Goal: Task Accomplishment & Management: Manage account settings

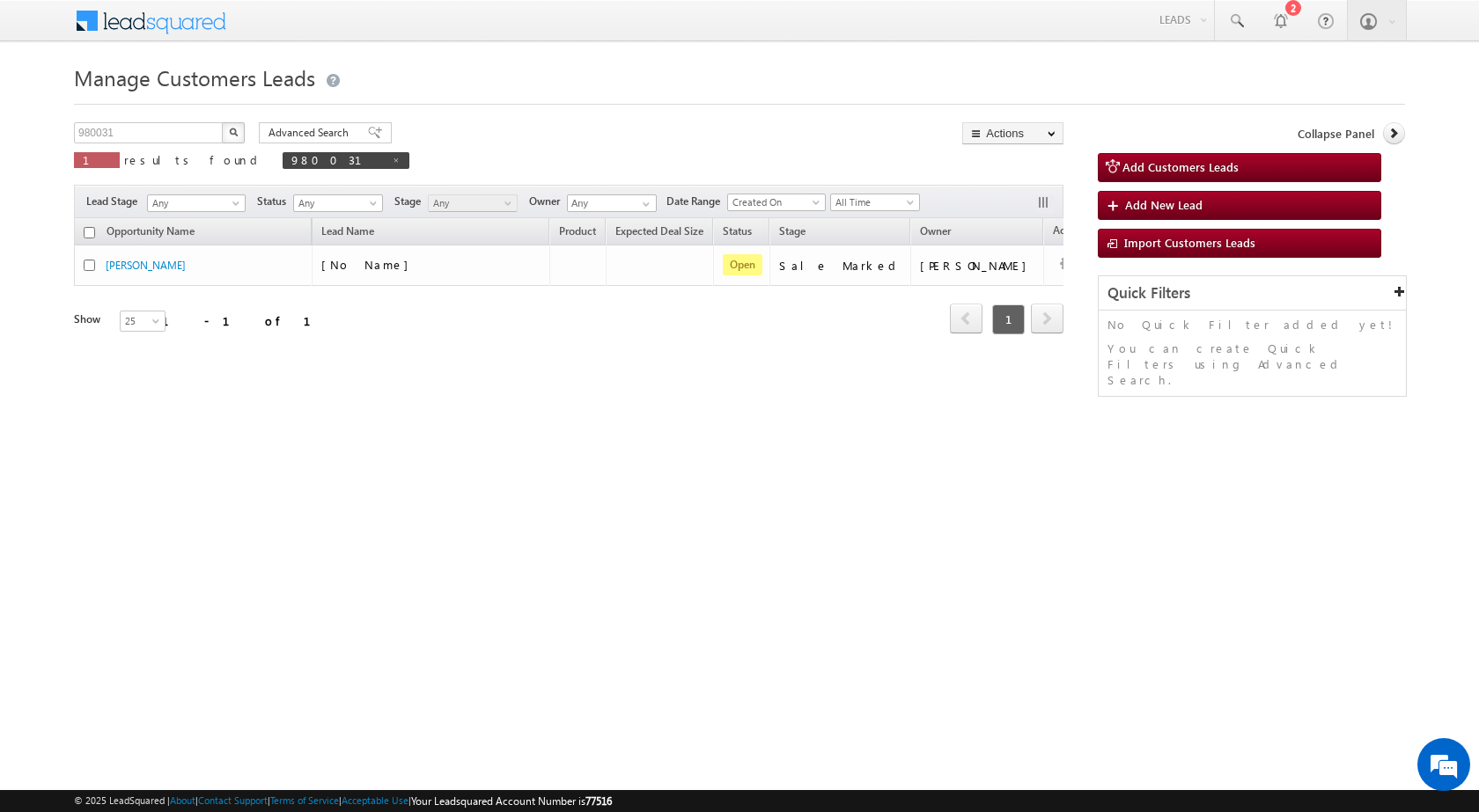
click at [157, 117] on div "Manage Customers Leads Customers Leads updated successfully. 980031 X 1 results…" at bounding box center [740, 279] width 1331 height 440
drag, startPoint x: 157, startPoint y: 117, endPoint x: 157, endPoint y: 143, distance: 26.0
click at [157, 124] on div "Manage Customers Leads Customers Leads updated successfully. 980031 X 1 results…" at bounding box center [740, 279] width 1331 height 440
click at [157, 143] on div "980031 X 1 results found 980031" at bounding box center [242, 148] width 336 height 50
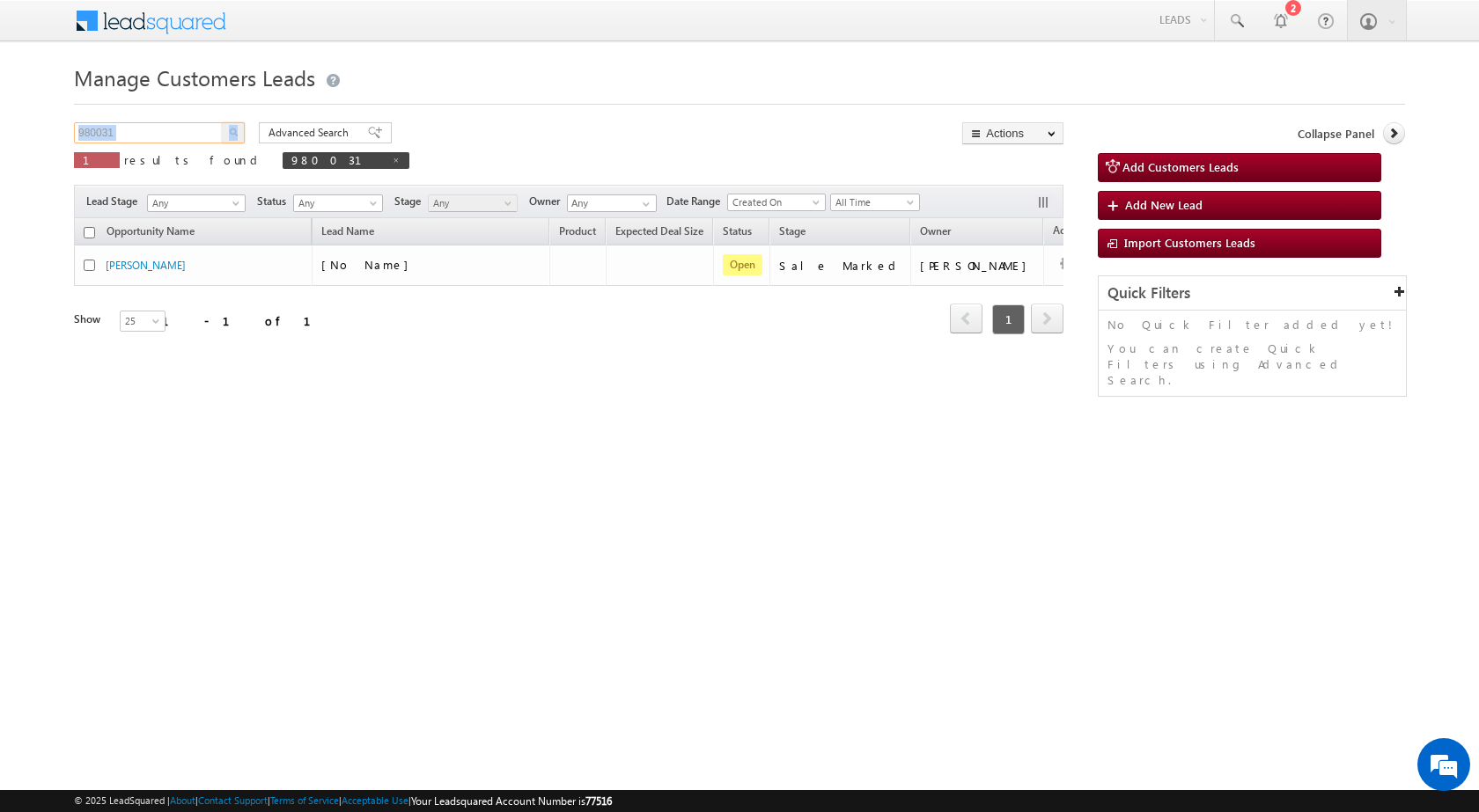
click at [157, 140] on input "980031" at bounding box center [149, 133] width 150 height 21
paste input "90622"
type input "990622"
click at [233, 131] on img "button" at bounding box center [234, 132] width 9 height 9
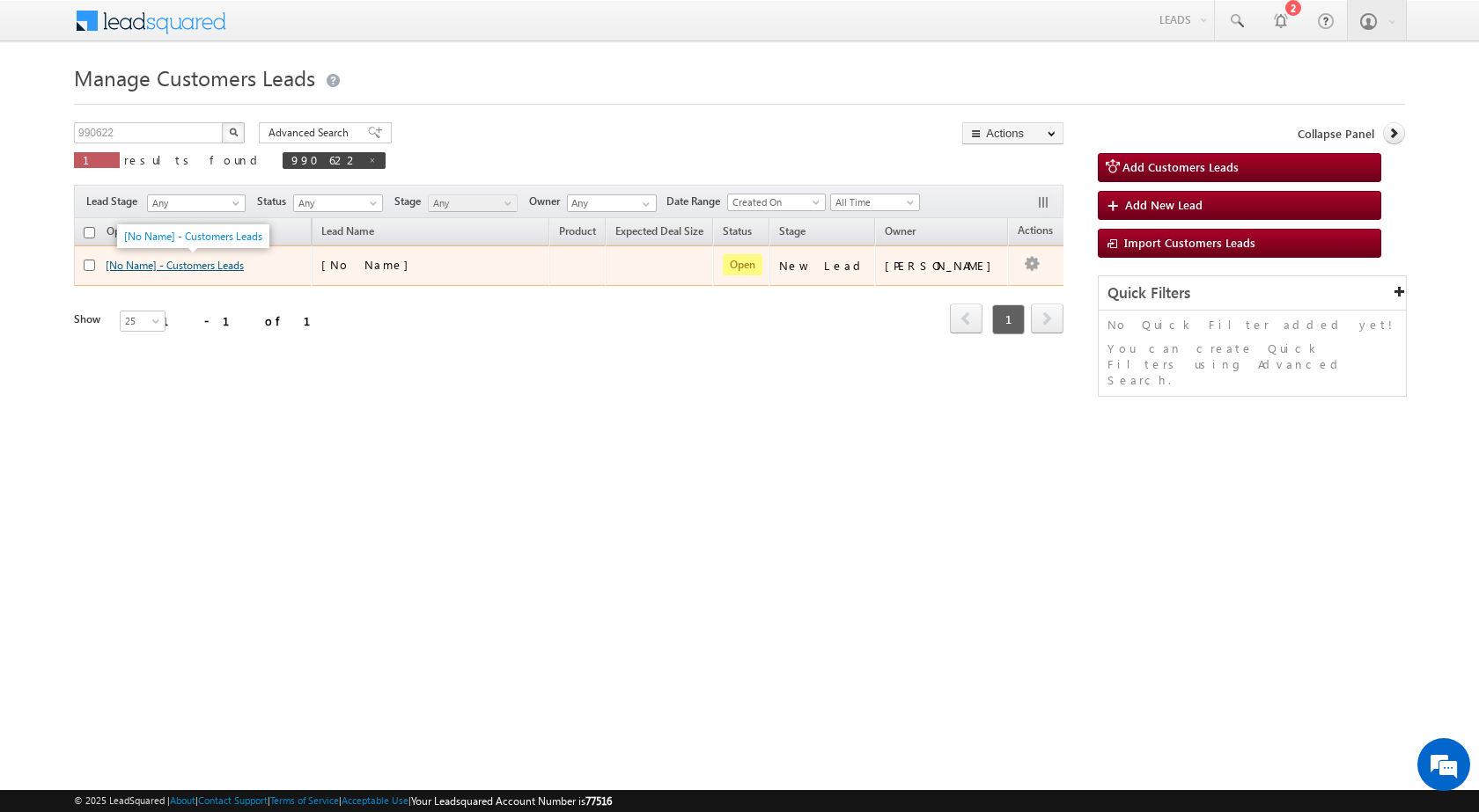
click at [191, 268] on link "[No Name] - Customers Leads" at bounding box center [174, 265] width 139 height 13
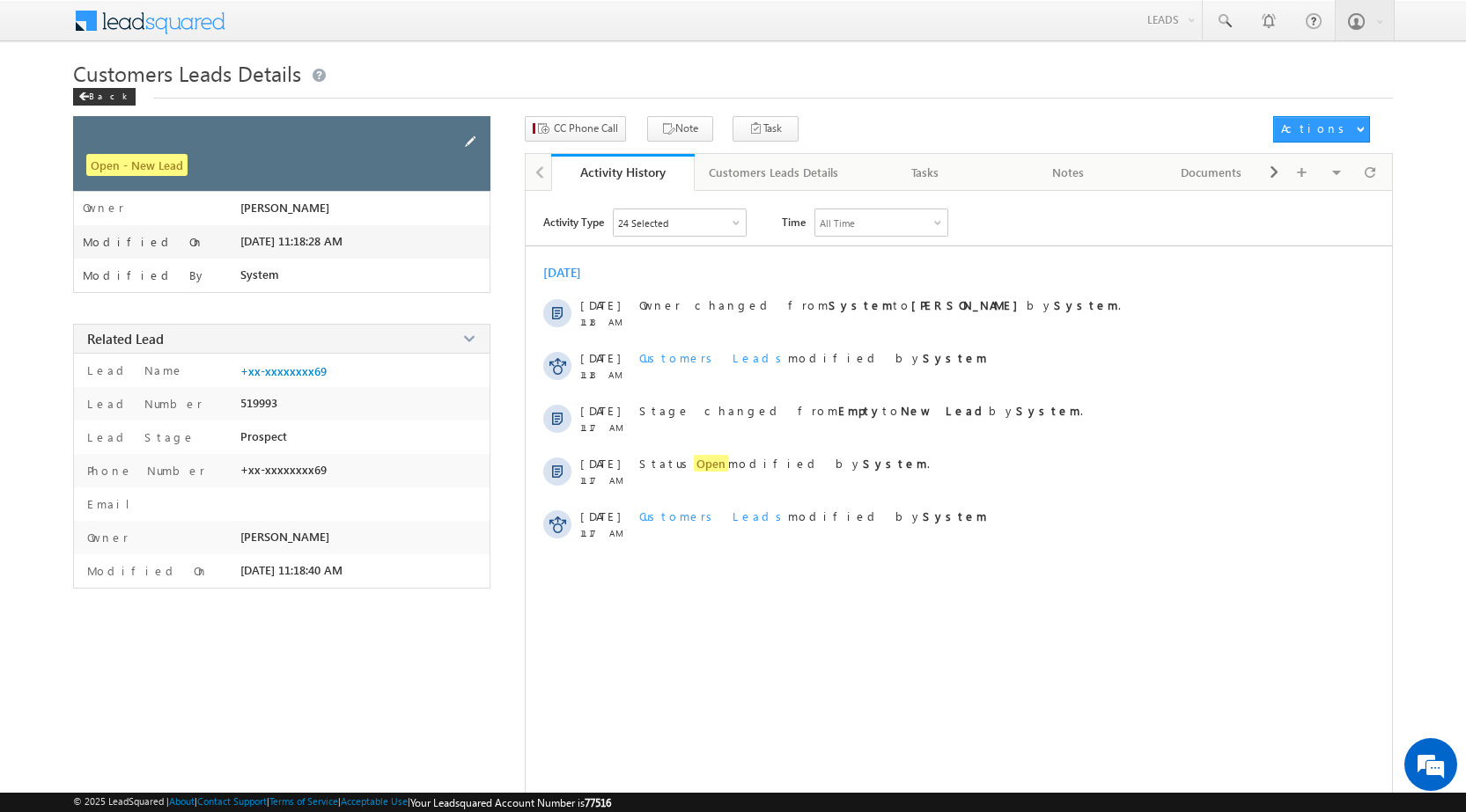
click at [471, 147] on span at bounding box center [470, 142] width 20 height 20
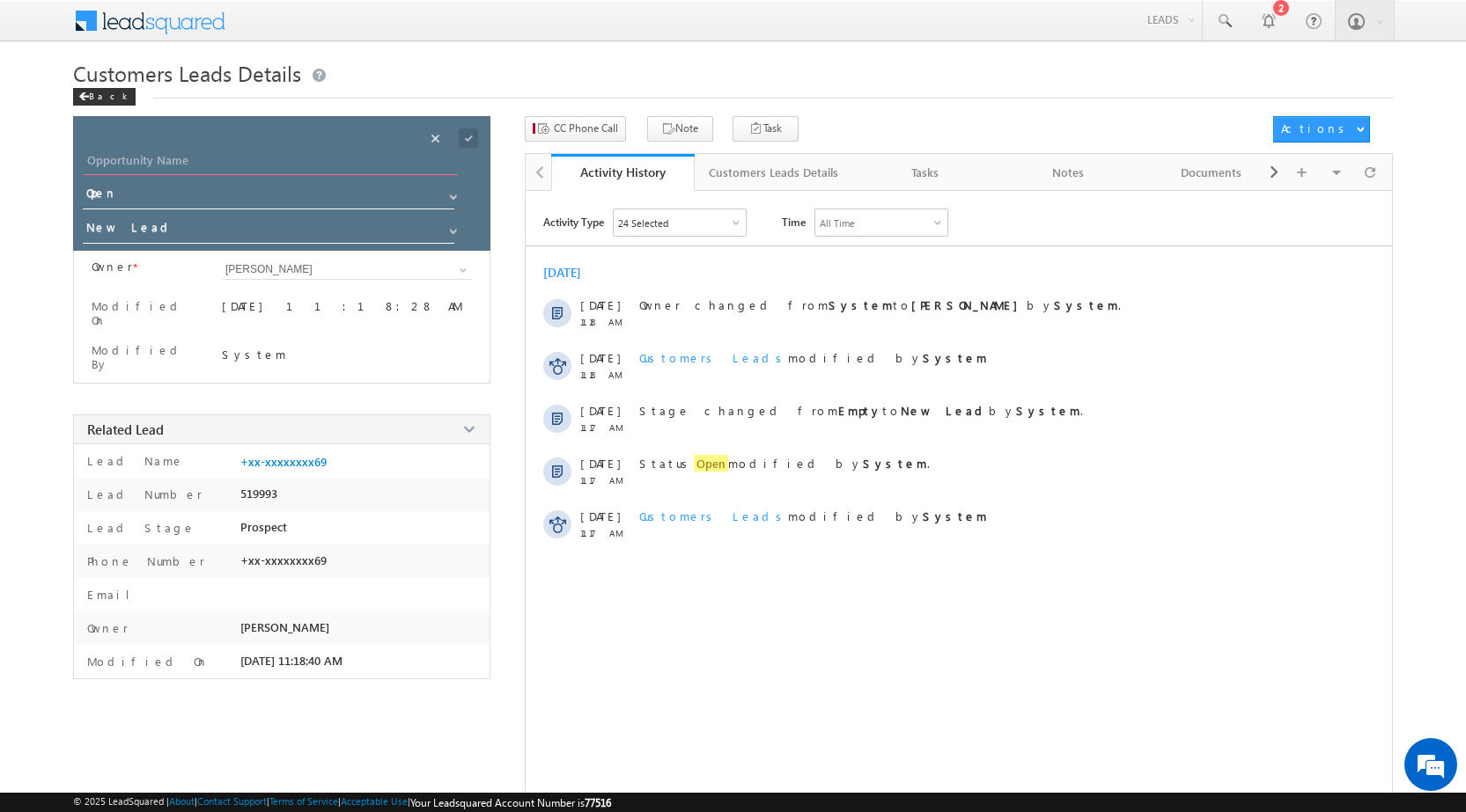
click at [309, 157] on input "Opportunity Name" at bounding box center [270, 163] width 374 height 25
paste input "PRASHANT [PERSON_NAME]"
type input "PRASHANT [PERSON_NAME]"
click at [468, 139] on span at bounding box center [469, 139] width 20 height 20
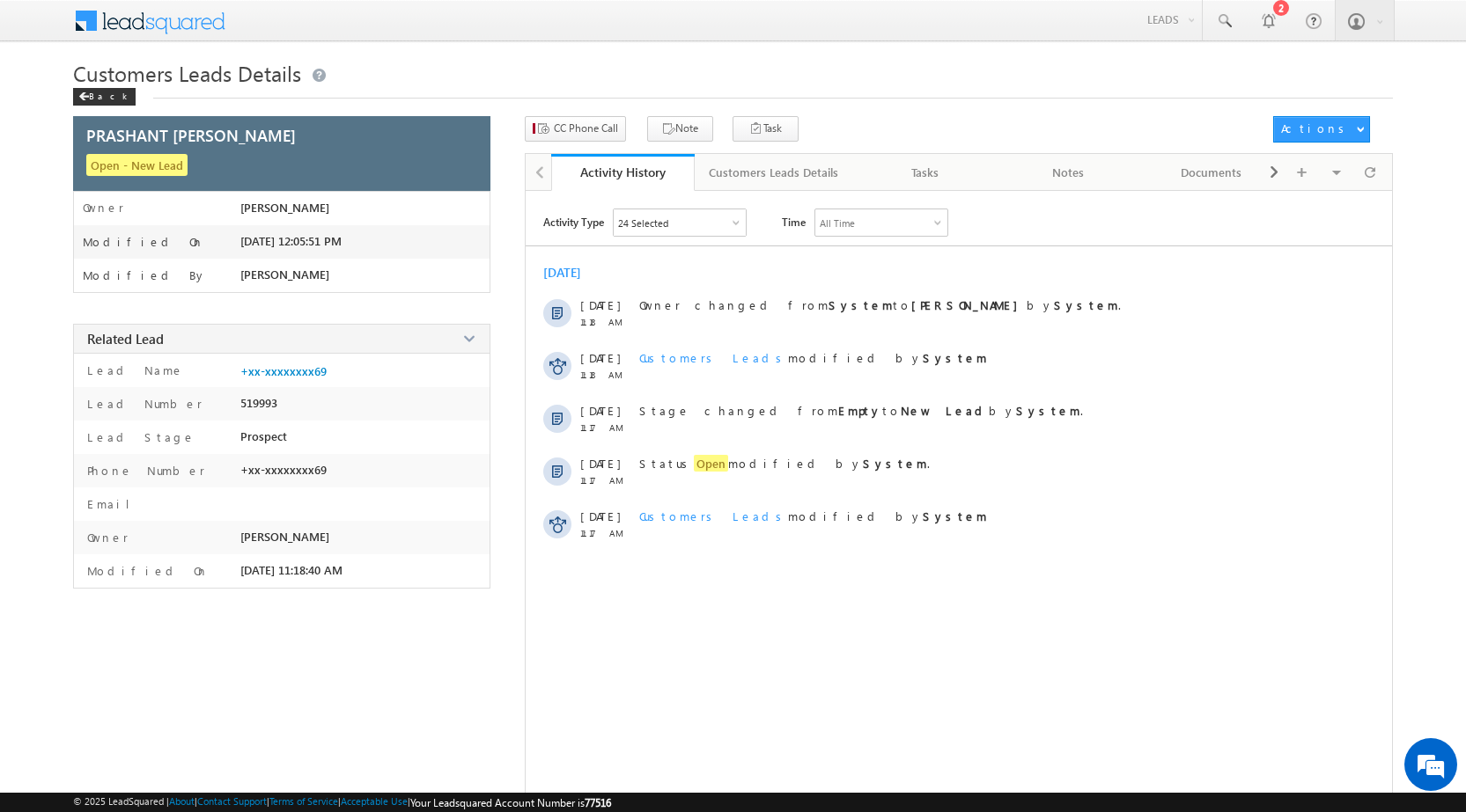
click at [597, 142] on div "CC Phone Call Note Task Actions Automation Report" at bounding box center [959, 134] width 868 height 37
click at [588, 130] on span "CC Phone Call" at bounding box center [586, 129] width 64 height 16
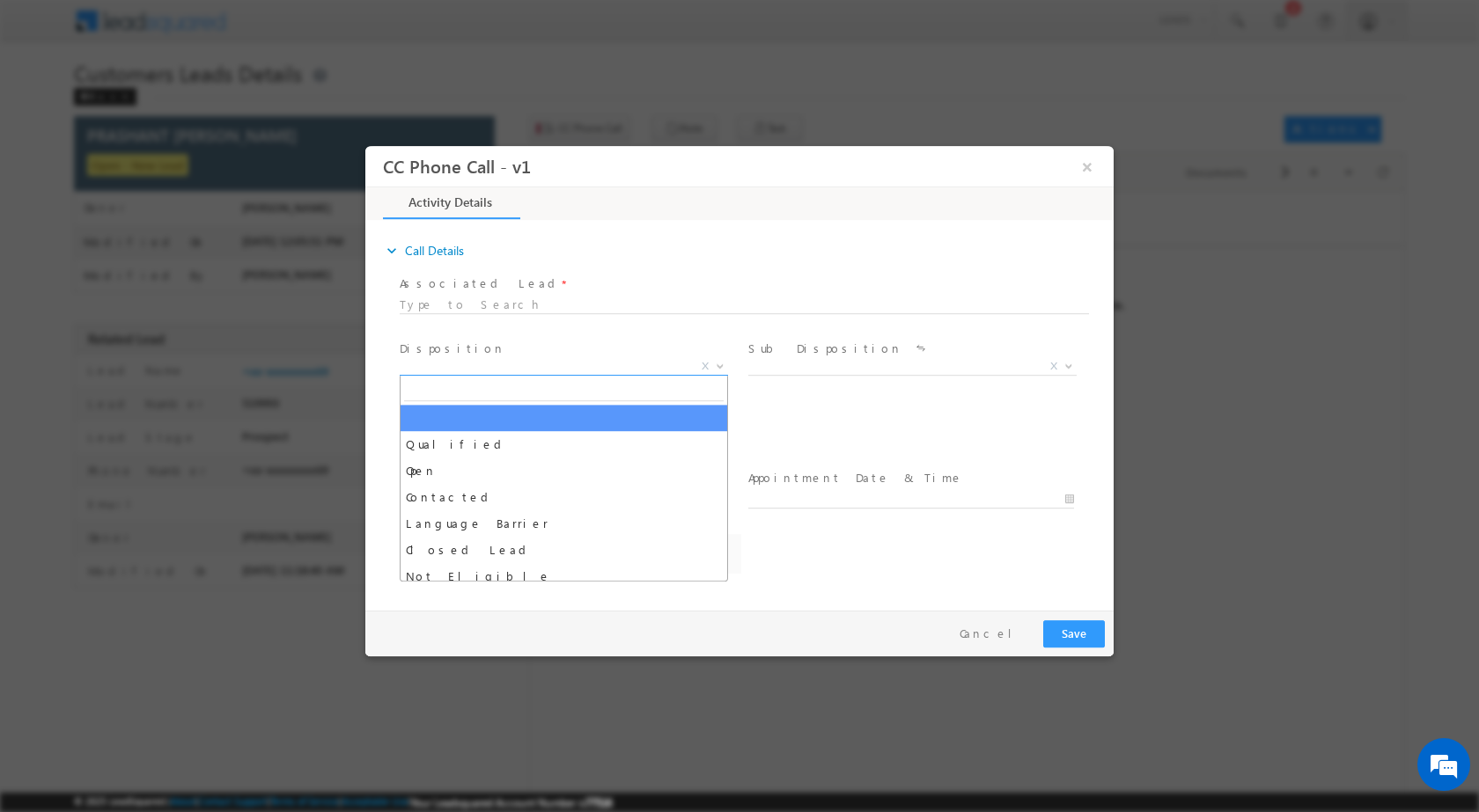
click at [720, 368] on span at bounding box center [718, 366] width 18 height 23
select select "kamlesh.dhakate@sgrlimited.in"
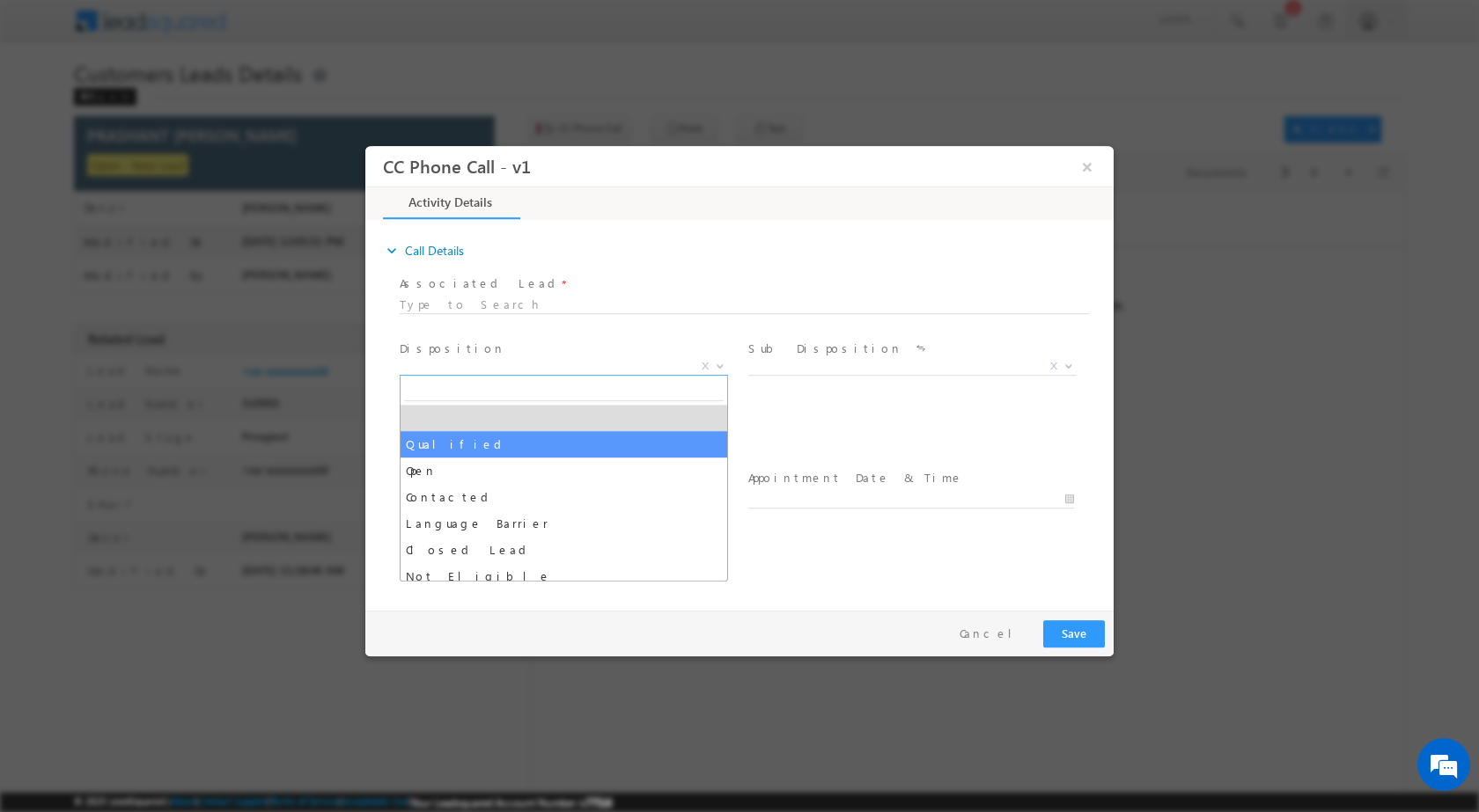
select select "Qualified"
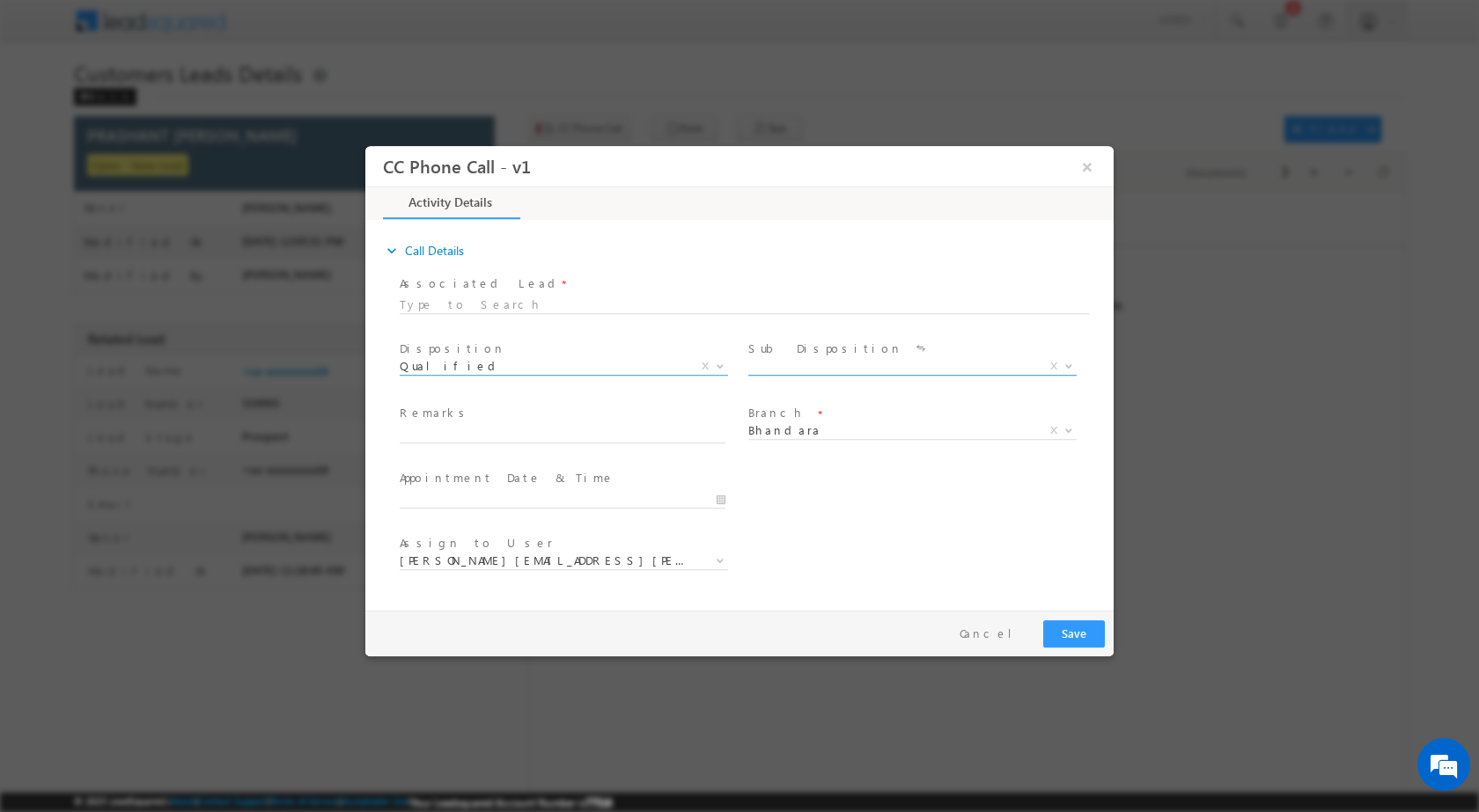
click at [1065, 361] on b at bounding box center [1069, 364] width 11 height 6
click at [1078, 376] on div "Sale Marked X" at bounding box center [919, 368] width 342 height 21
click at [1061, 369] on span at bounding box center [1067, 366] width 18 height 23
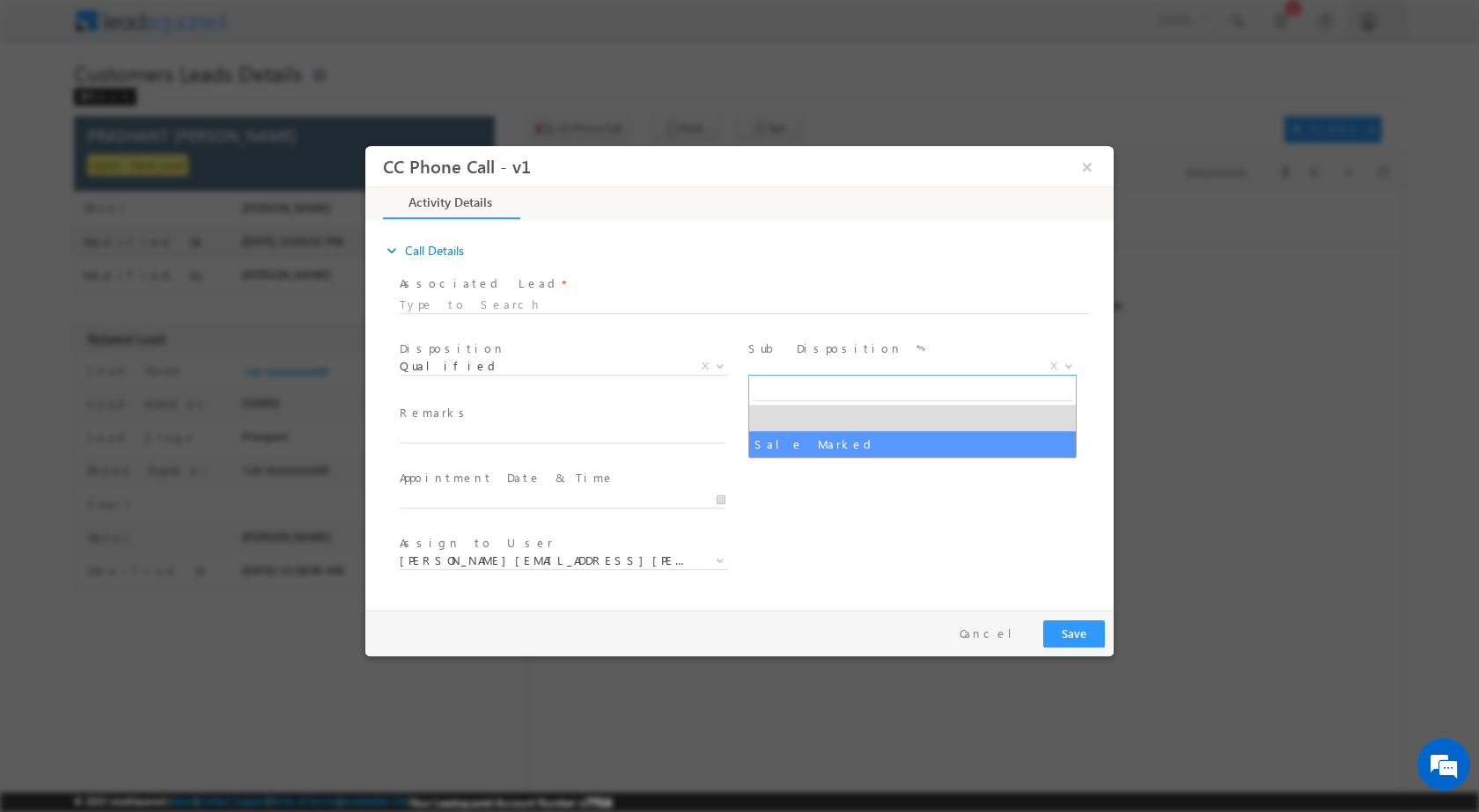
select select "Sale Marked"
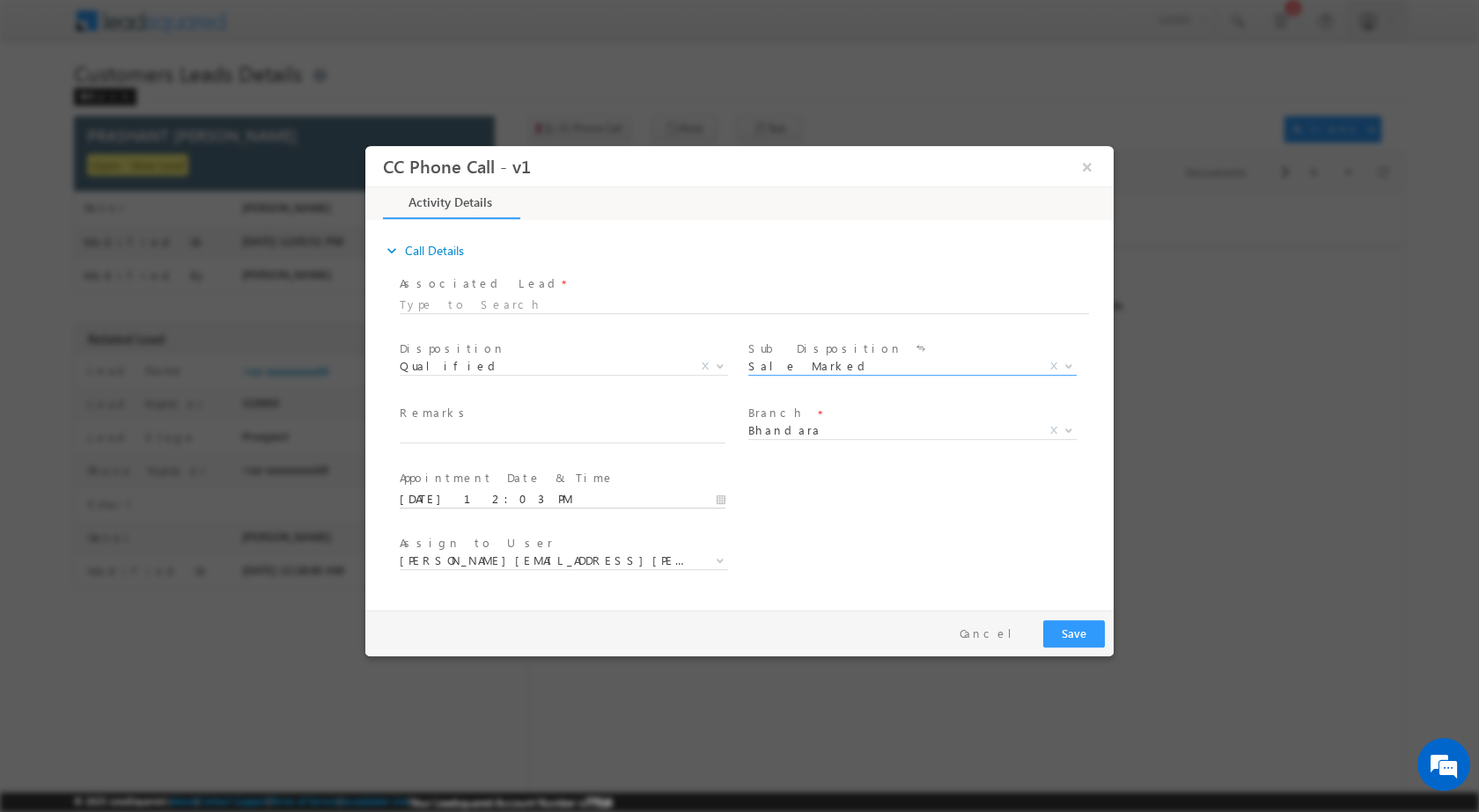
click at [718, 503] on input "10/14/2025 12:03 PM" at bounding box center [563, 499] width 326 height 18
type input "10/19/2025 12:03 PM"
click at [518, 473] on input "03" at bounding box center [513, 477] width 73 height 12
type input "00"
type input "10/19/2025 12:00 PM"
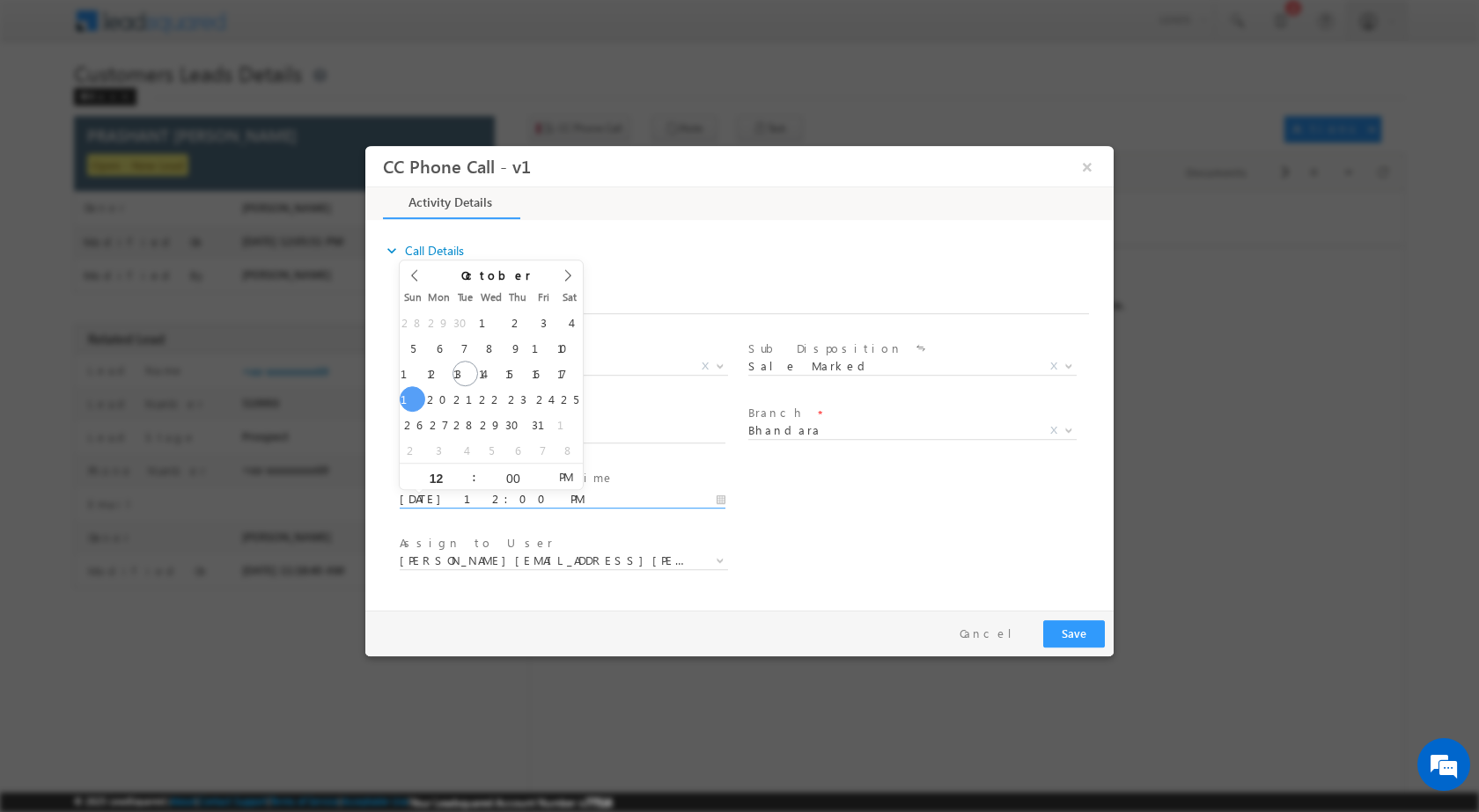
click at [934, 546] on div "Assign to User * kamlesh.dhakate@sgrlimited.in niraj.gondhule@sgrlimited.in pra…" at bounding box center [755, 562] width 718 height 65
click at [709, 557] on span "kamlesh.dhakate@sgrlimited.in" at bounding box center [564, 561] width 328 height 18
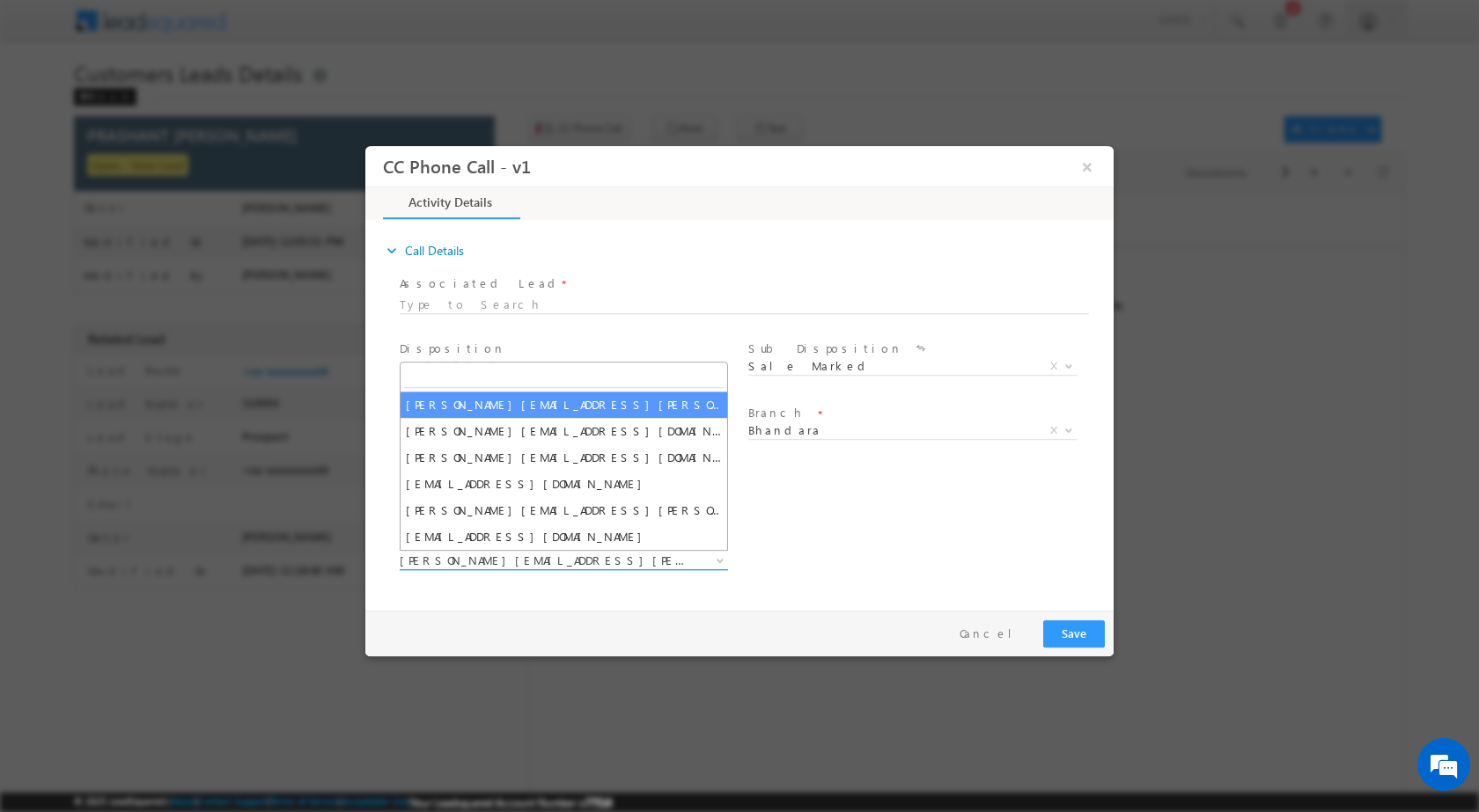
type input "[EMAIL_ADDRESS][PERSON_NAME][DOMAIN_NAME]"
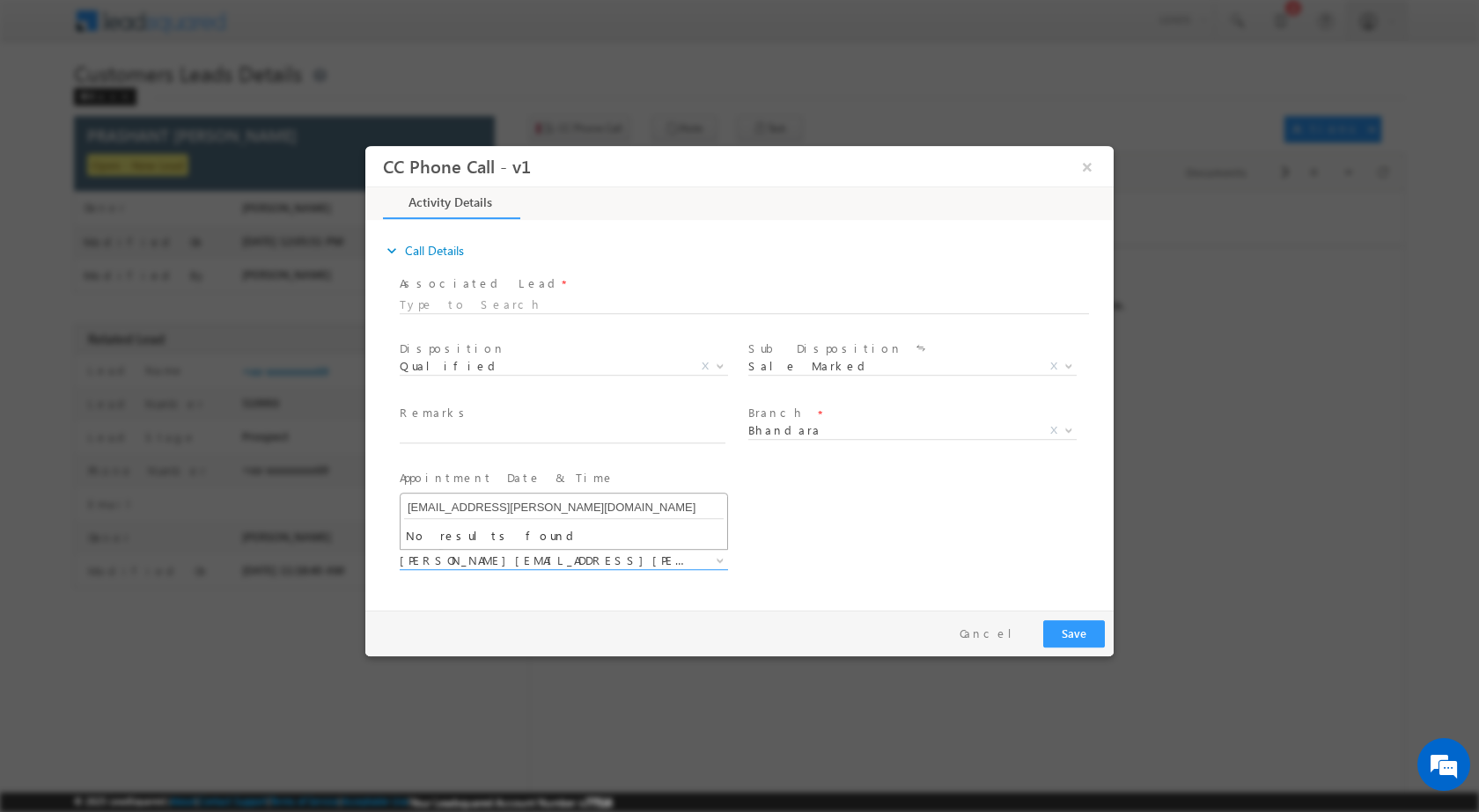
click at [508, 507] on input "[EMAIL_ADDRESS][PERSON_NAME][DOMAIN_NAME]" at bounding box center [564, 507] width 319 height 22
click at [891, 610] on div "Pay & Save Save Cancel" at bounding box center [744, 632] width 757 height 46
drag, startPoint x: 497, startPoint y: 429, endPoint x: 488, endPoint y: 422, distance: 11.4
click at [497, 429] on input "text" at bounding box center [563, 434] width 326 height 18
paste input "14/10-Customer name is [PERSON_NAME] [PERSON_NAME] Loan type is LAP loan amount…"
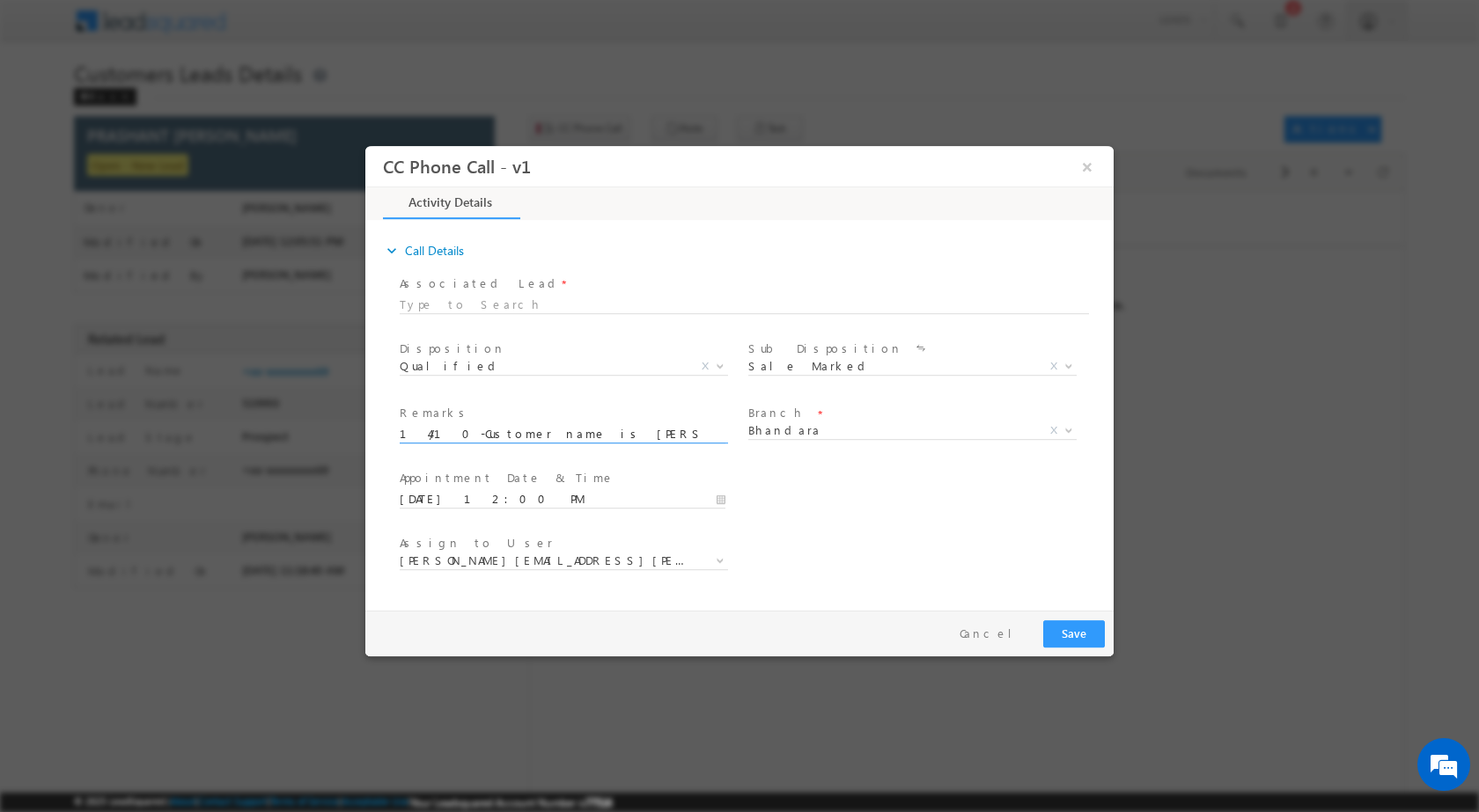
scroll to position [0, 784]
type input "14/10-Customer name is [PERSON_NAME] [PERSON_NAME] Loan type is LAP loan amount…"
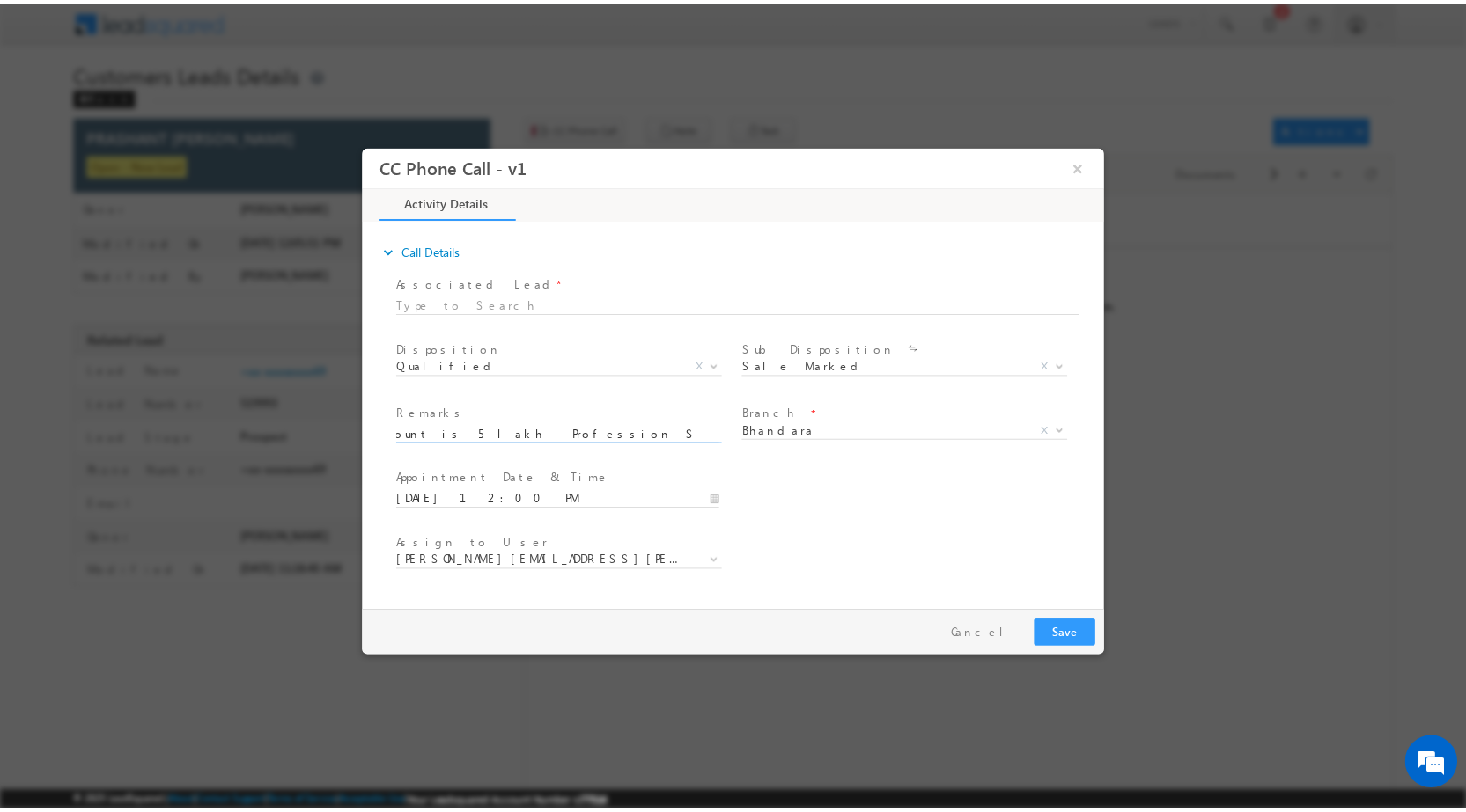
scroll to position [0, 0]
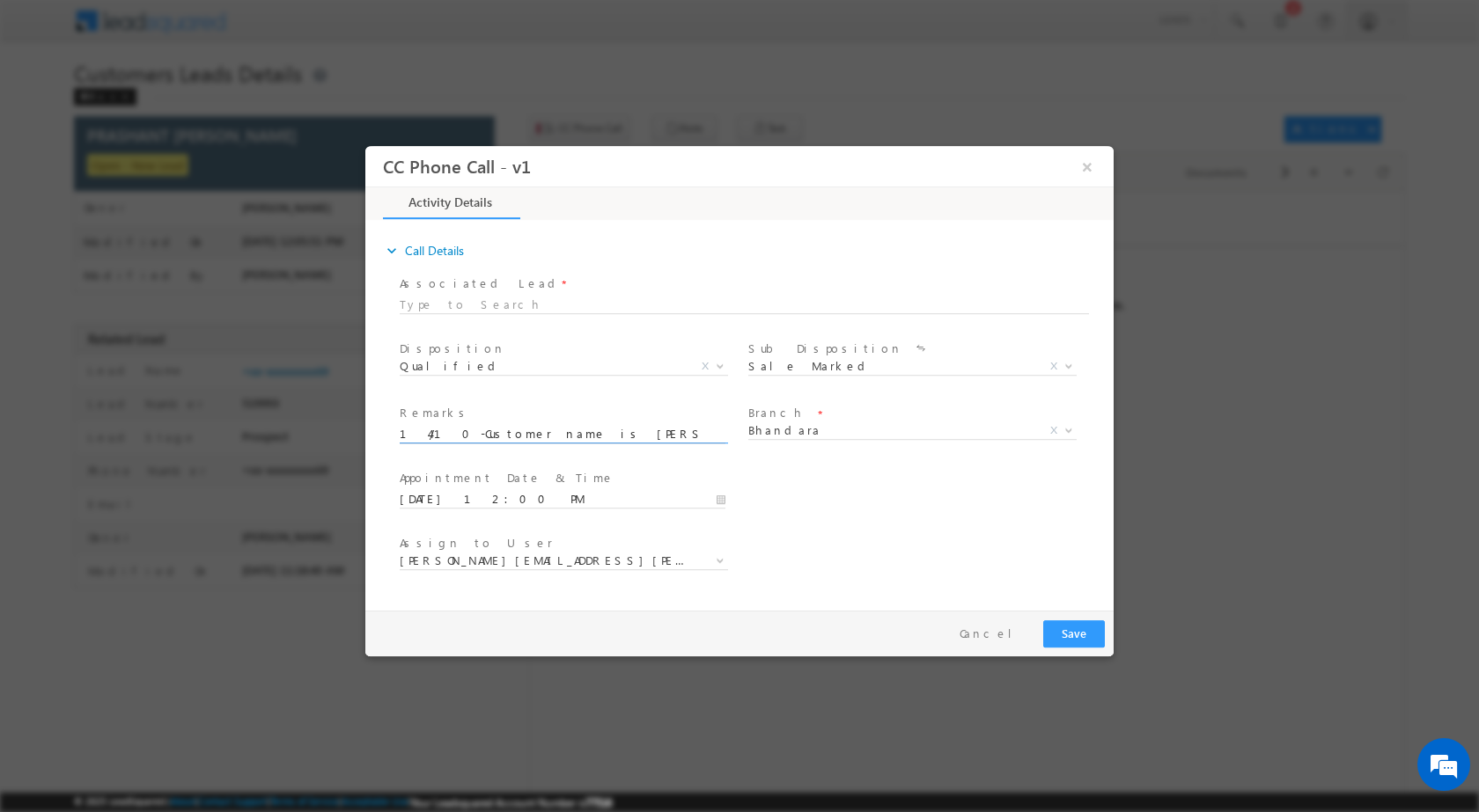
click at [582, 437] on input "14/10-Customer name is [PERSON_NAME] [PERSON_NAME] Loan type is LAP loan amount…" at bounding box center [563, 434] width 326 height 18
click at [1083, 630] on button "Save" at bounding box center [1074, 633] width 62 height 28
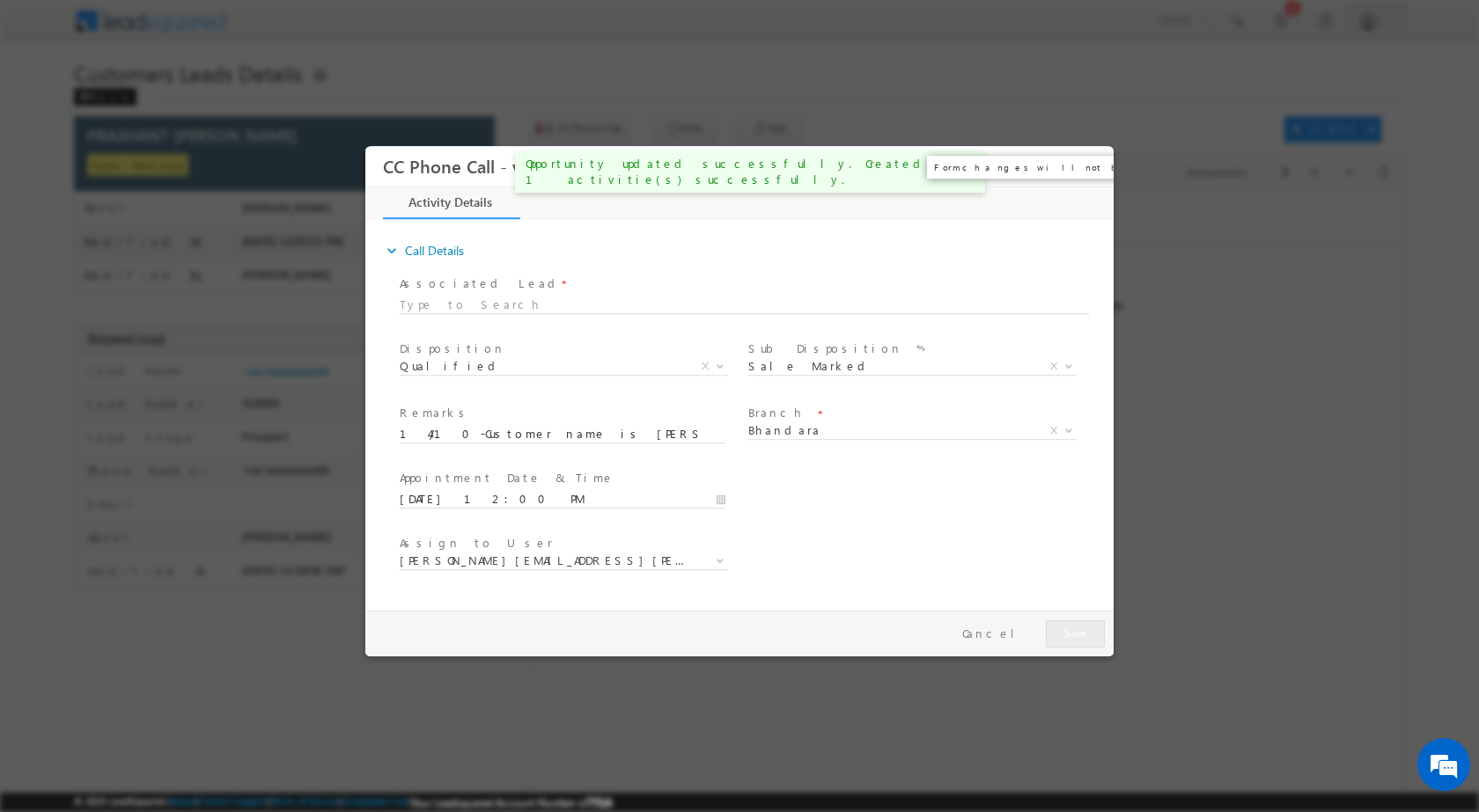
click at [1097, 167] on button "×" at bounding box center [1087, 165] width 30 height 32
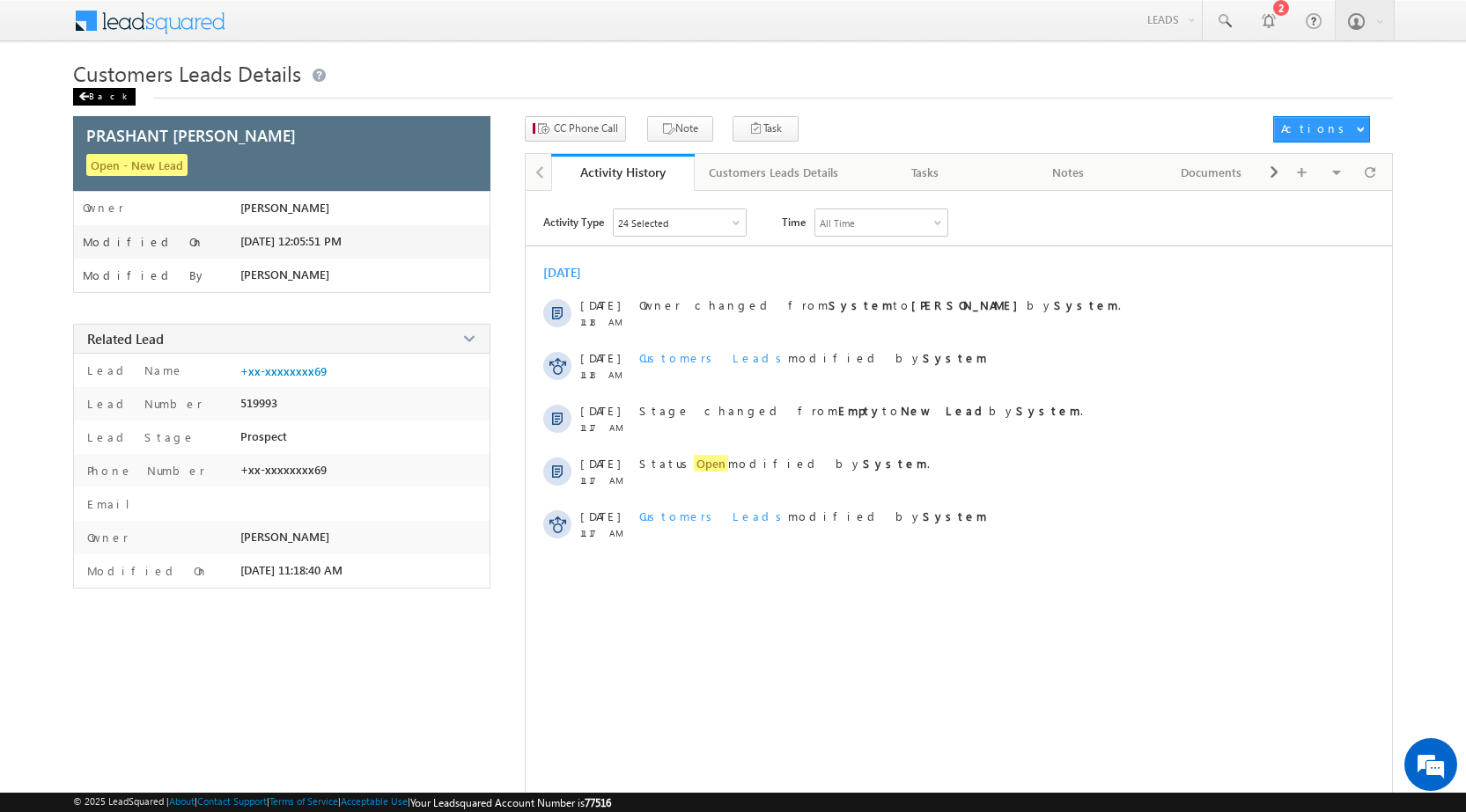
click at [101, 92] on div "Back" at bounding box center [105, 97] width 63 height 18
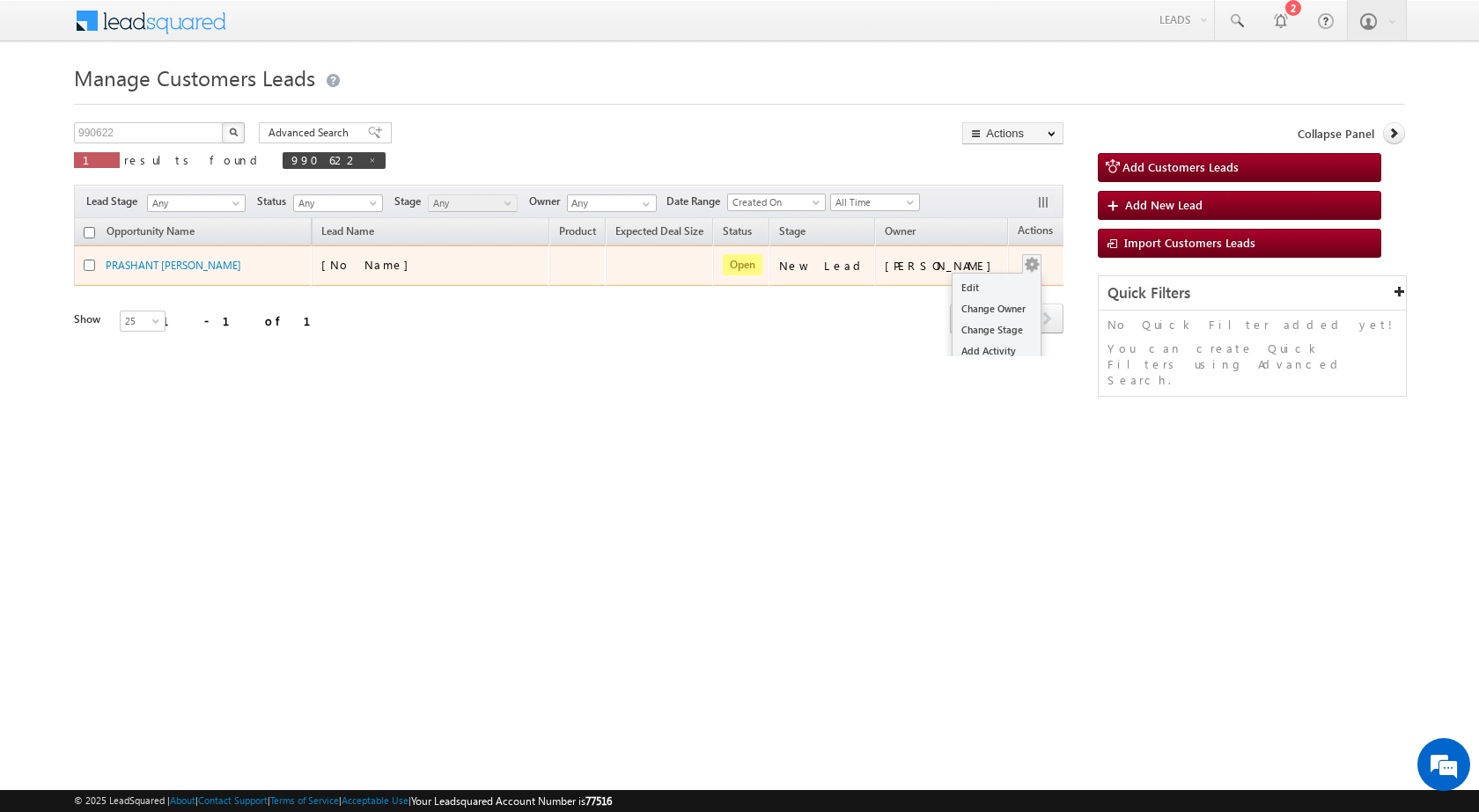
click at [1024, 262] on button "button" at bounding box center [1033, 265] width 18 height 18
click at [1025, 266] on td "Edit Change Owner Change Stage Add Activity Add Task Delete" at bounding box center [1045, 266] width 73 height 40
click at [970, 287] on link "Edit" at bounding box center [997, 288] width 88 height 21
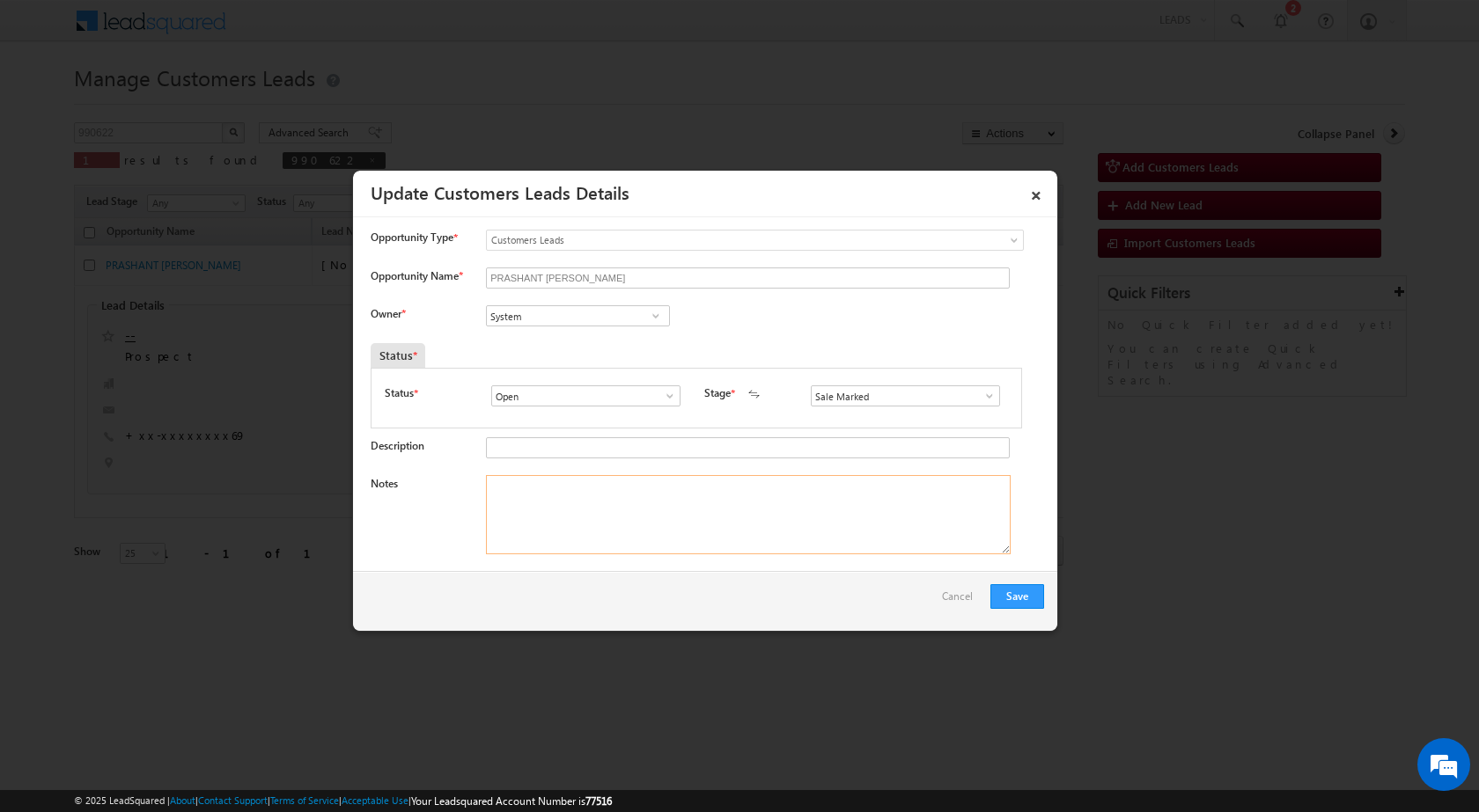
click at [655, 509] on textarea "Notes" at bounding box center [748, 514] width 525 height 80
paste textarea "14/10-Customer name is [PERSON_NAME] [PERSON_NAME] Loan type is LAP loan amount…"
type textarea "14/10-Customer name is [PERSON_NAME] [PERSON_NAME] Loan type is LAP loan amount…"
click at [652, 314] on span at bounding box center [656, 316] width 18 height 14
paste input "[EMAIL_ADDRESS][PERSON_NAME][DOMAIN_NAME]"
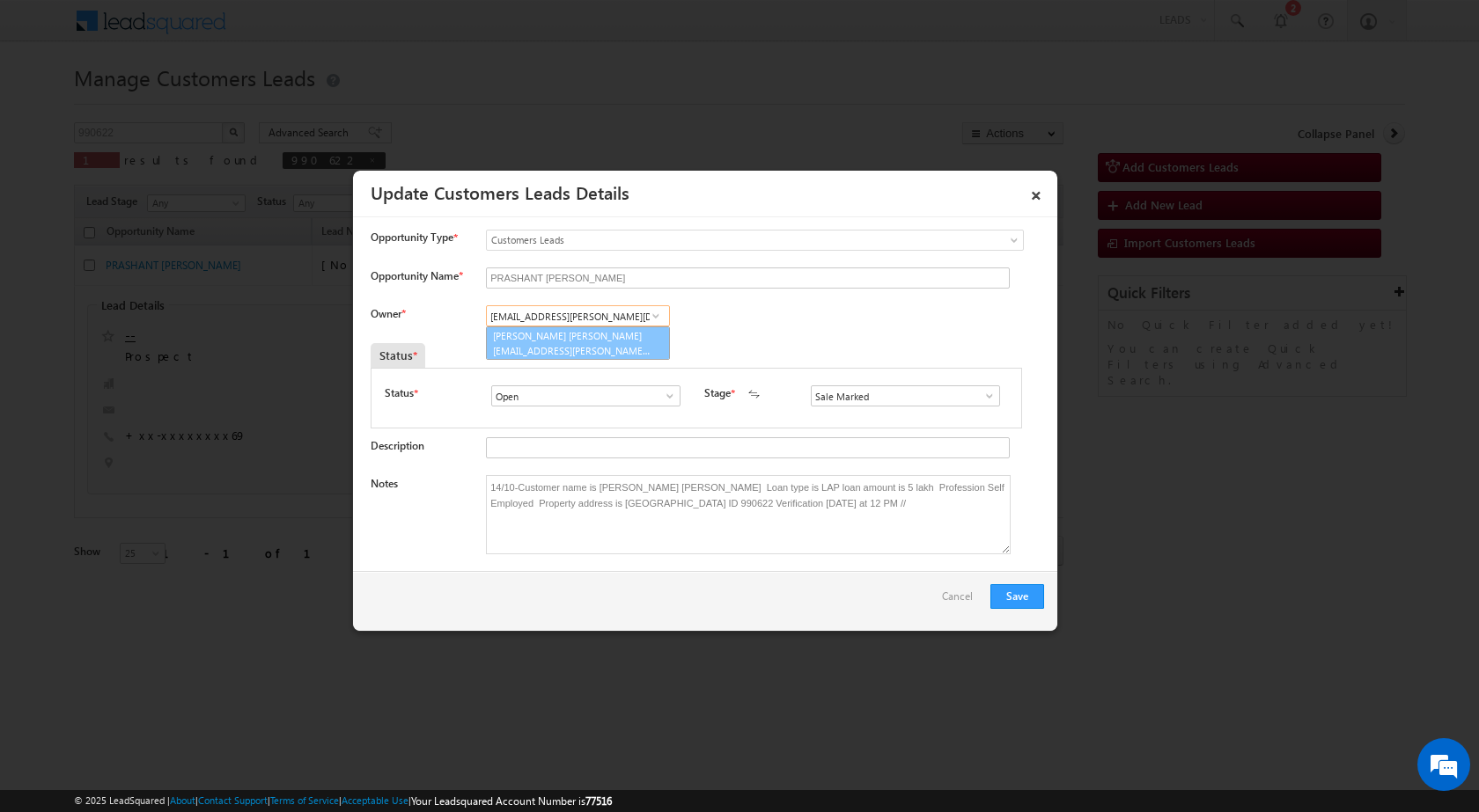
click at [569, 346] on span "[EMAIL_ADDRESS][PERSON_NAME][DOMAIN_NAME]" at bounding box center [572, 351] width 158 height 13
type input "[PERSON_NAME] [PERSON_NAME]"
click at [1004, 598] on button "Save" at bounding box center [1017, 596] width 54 height 25
